Goal: Find specific page/section: Find specific page/section

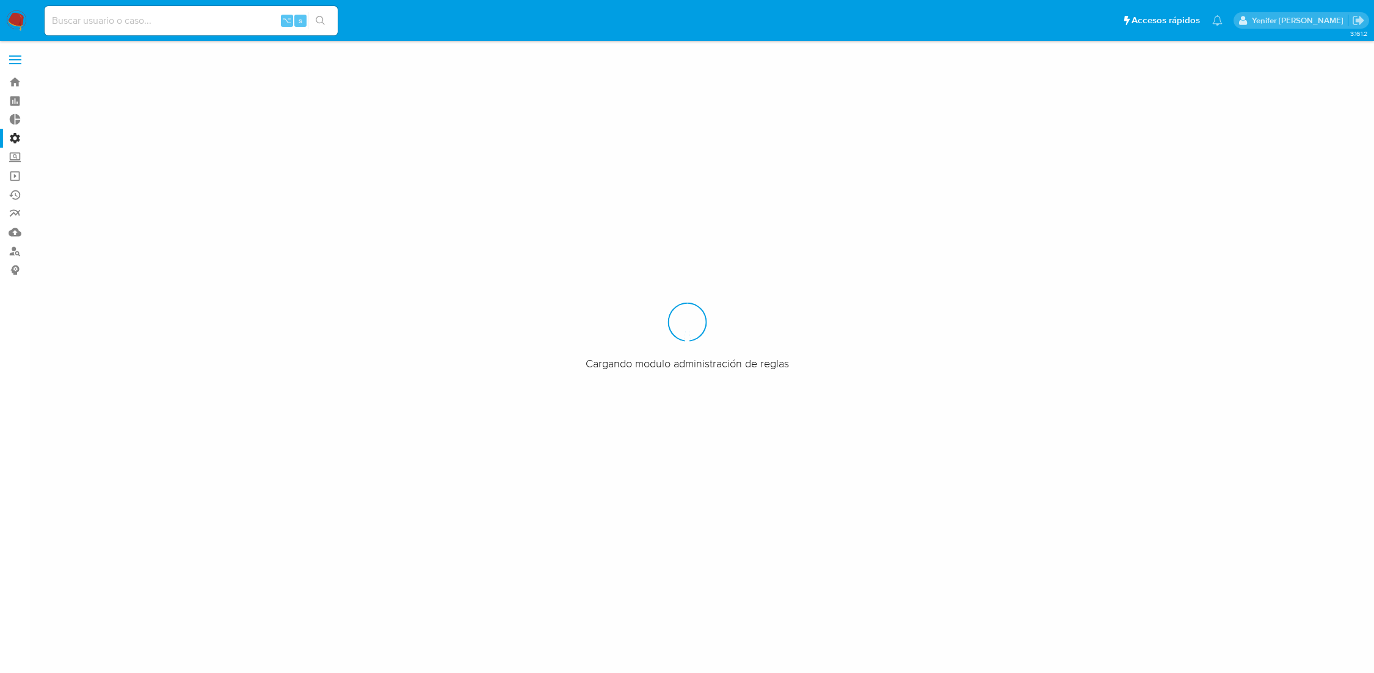
click at [162, 18] on input at bounding box center [191, 21] width 293 height 16
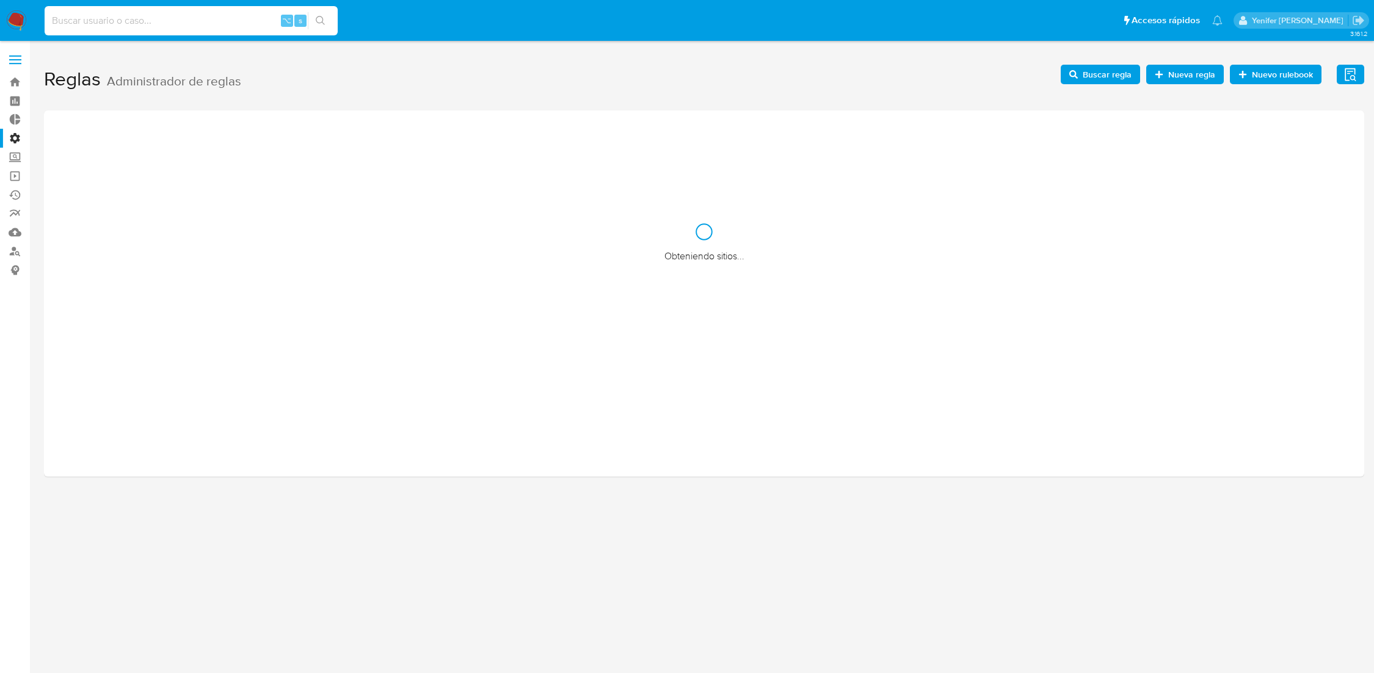
paste input "452818"
type input "452818"
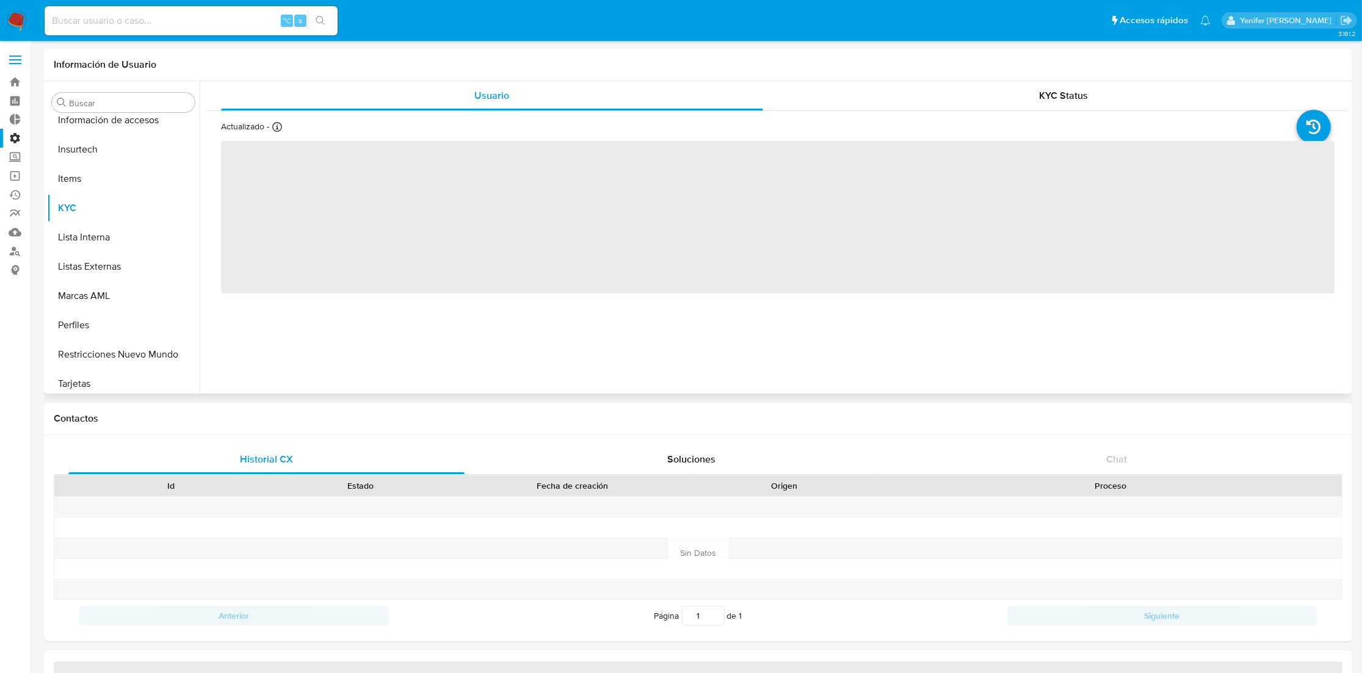
scroll to position [574, 0]
select select "10"
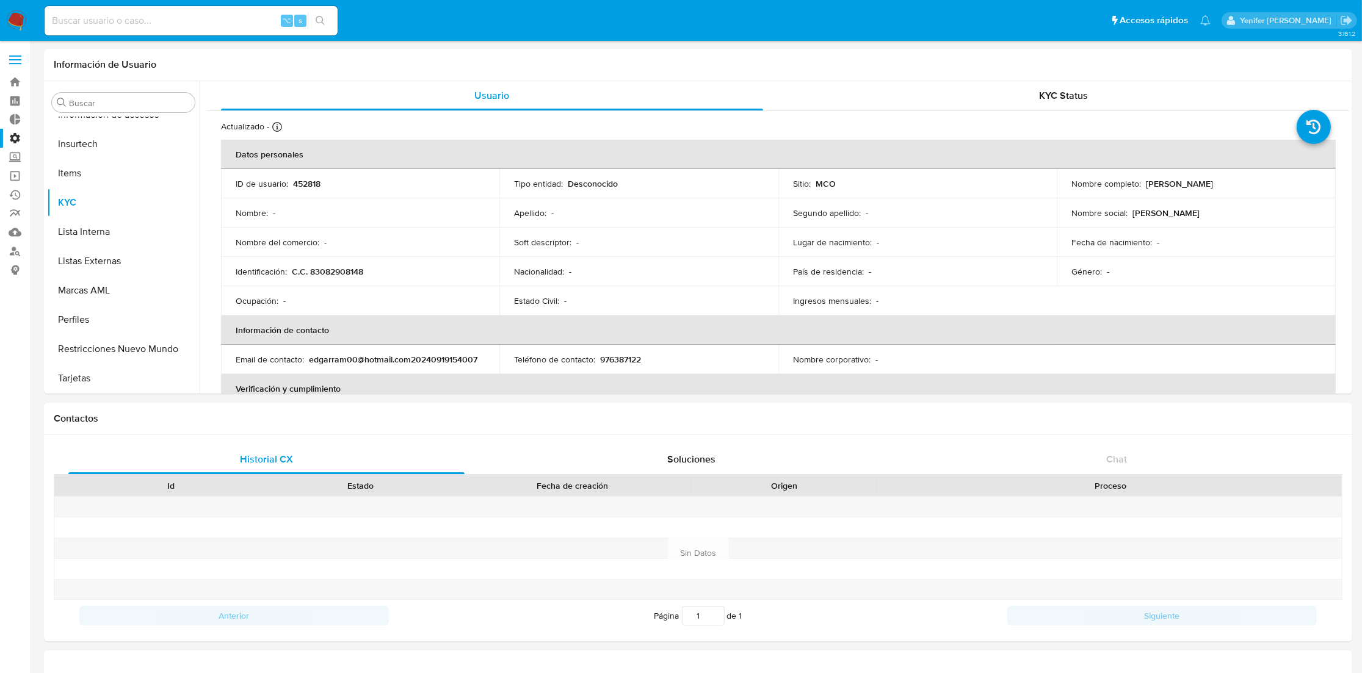
click at [165, 22] on input at bounding box center [191, 21] width 293 height 16
paste input "513572277"
type input "513572277"
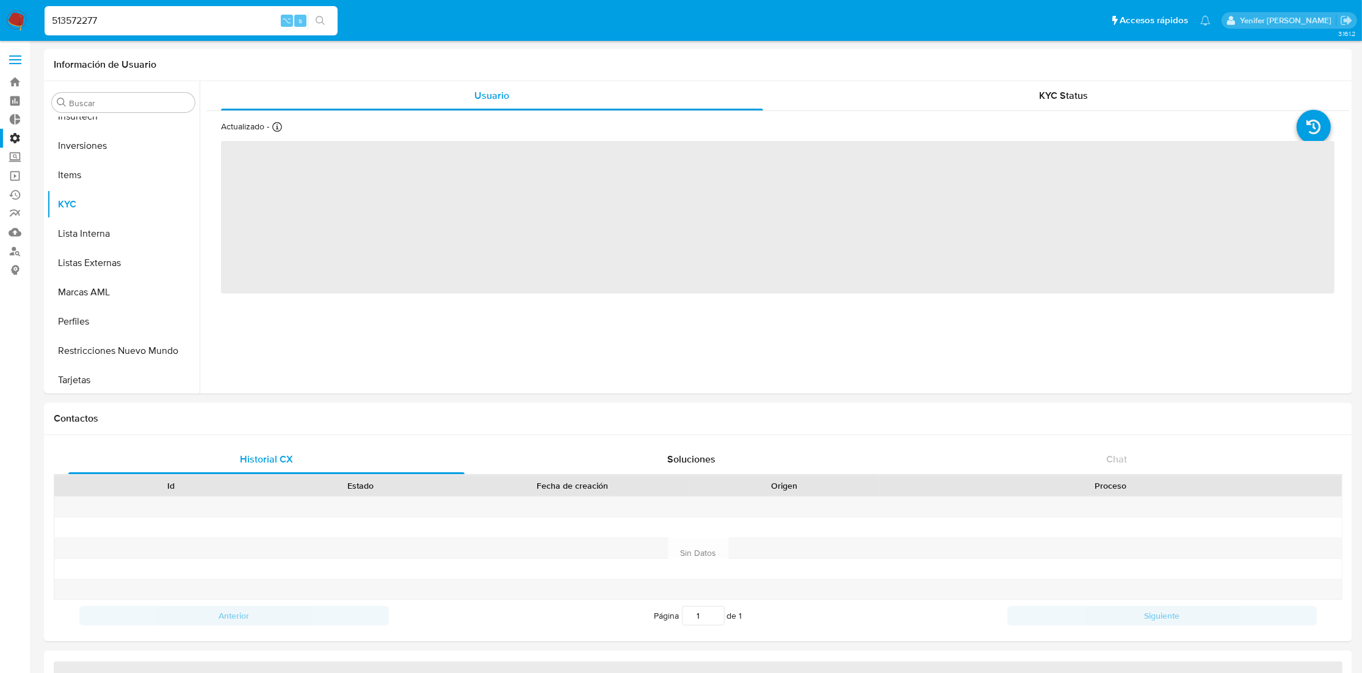
scroll to position [633, 0]
select select "10"
